Goal: Find specific page/section: Find specific page/section

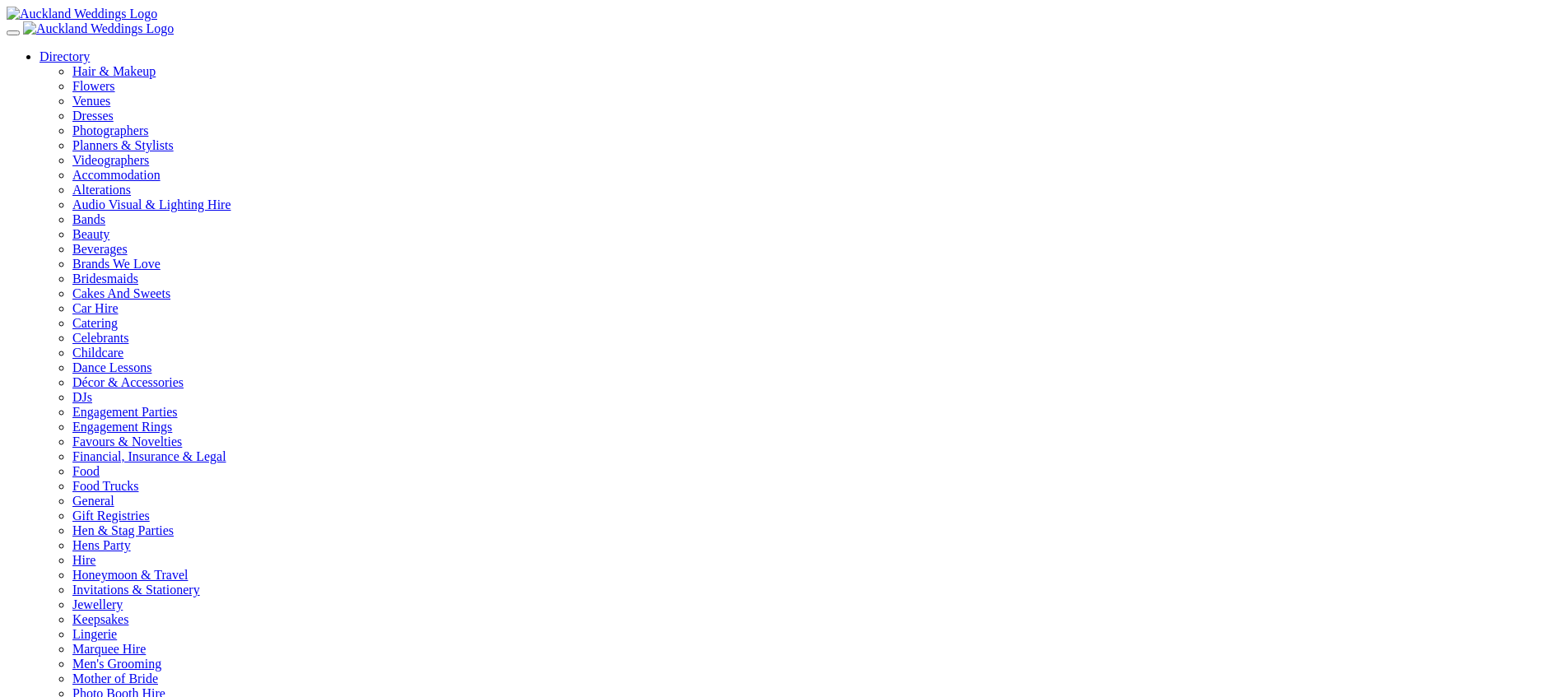
click at [529, 80] on div "Directory Hair & Makeup Flowers Venues Dresses" at bounding box center [784, 524] width 1554 height 949
click at [556, 49] on div "Directory Hair & Makeup Flowers Venues Dresses" at bounding box center [784, 524] width 1554 height 949
